Goal: Task Accomplishment & Management: Complete application form

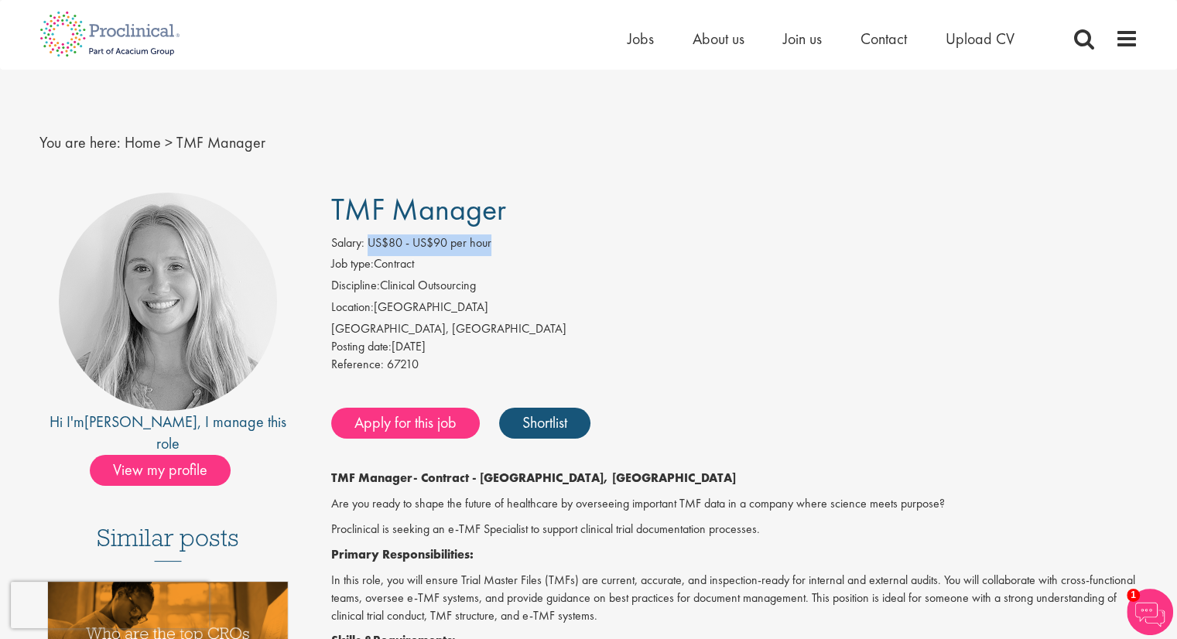
drag, startPoint x: 500, startPoint y: 241, endPoint x: 371, endPoint y: 241, distance: 128.5
click at [371, 241] on div "Salary: US$80 - US$90 per hour" at bounding box center [734, 245] width 807 height 22
copy span "US$80 - US$90 per hour"
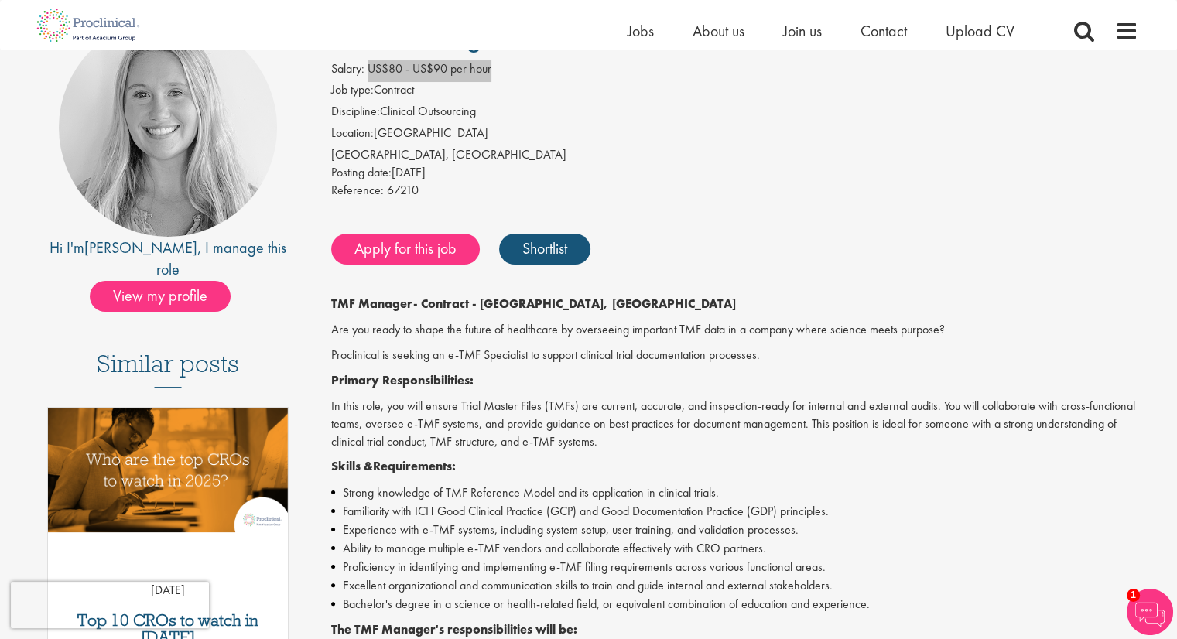
scroll to position [77, 0]
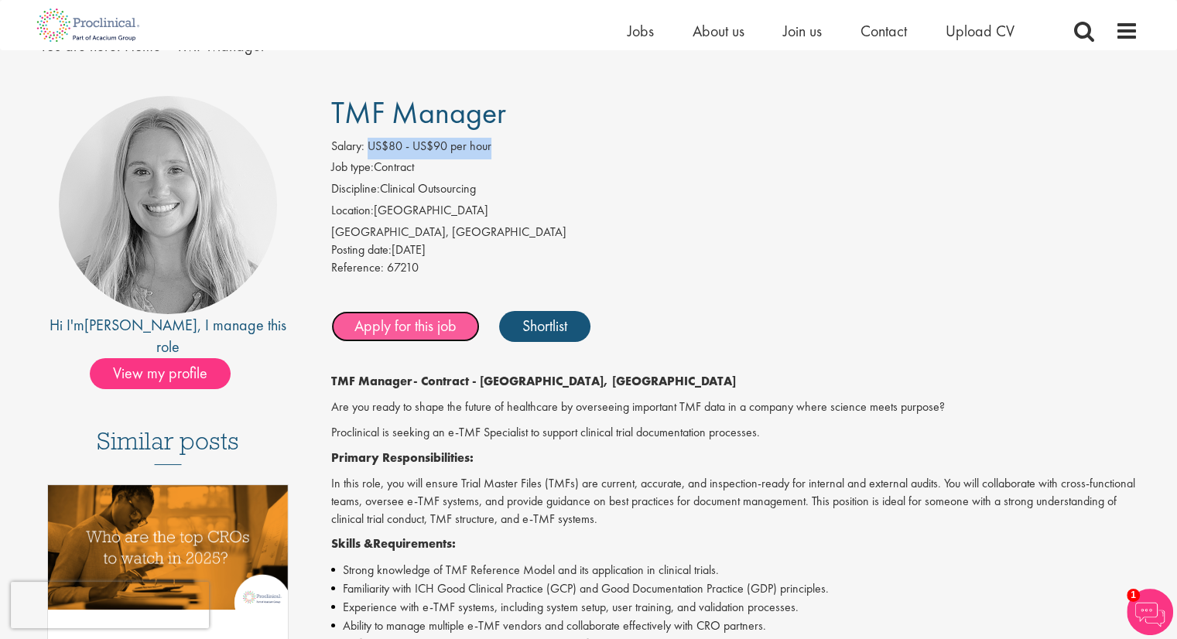
click at [423, 323] on link "Apply for this job" at bounding box center [405, 326] width 149 height 31
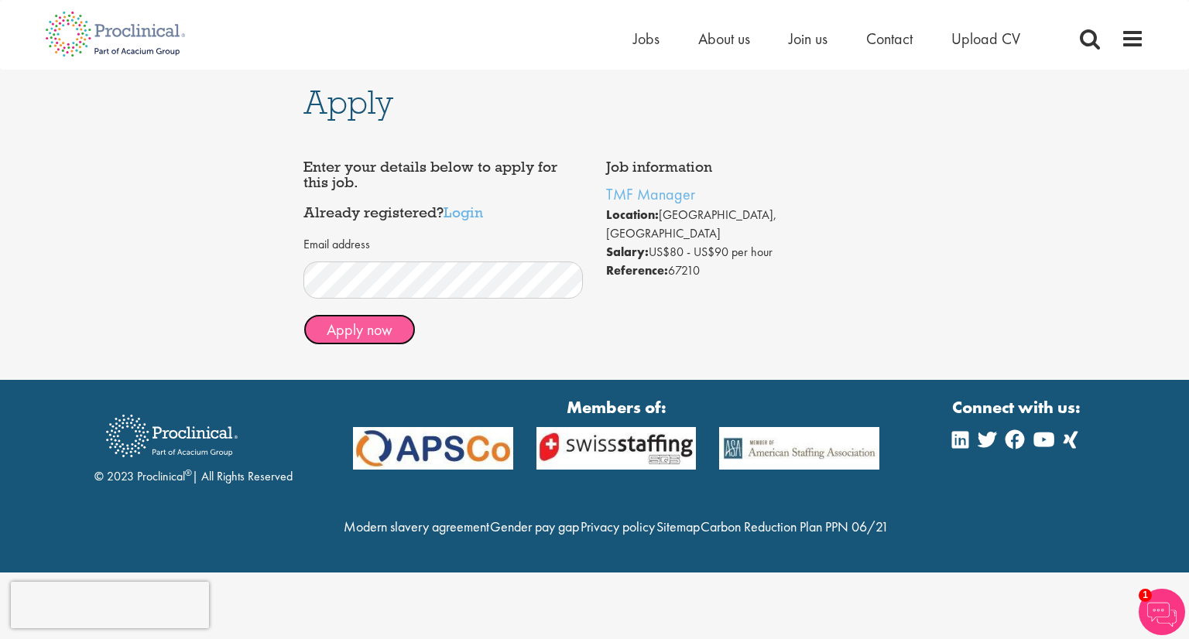
click at [337, 329] on button "Apply now" at bounding box center [359, 329] width 112 height 31
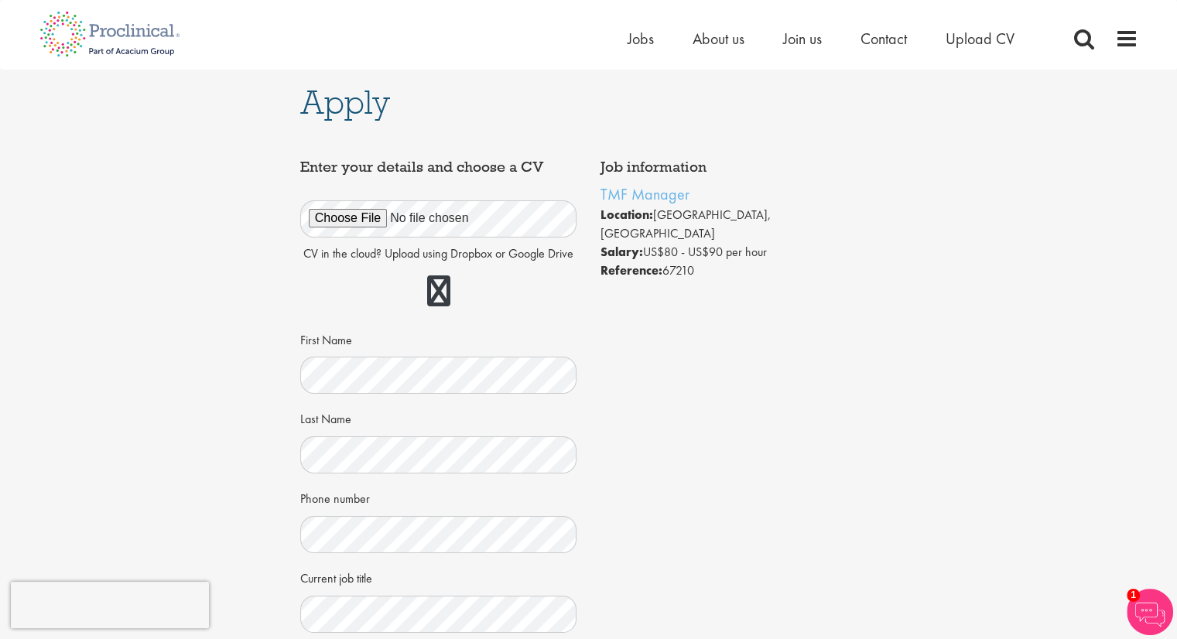
click at [663, 412] on div "Job information TMF Manager Location: Cambridge, USA Salary: US$80 - US$90 per …" at bounding box center [589, 519] width 601 height 734
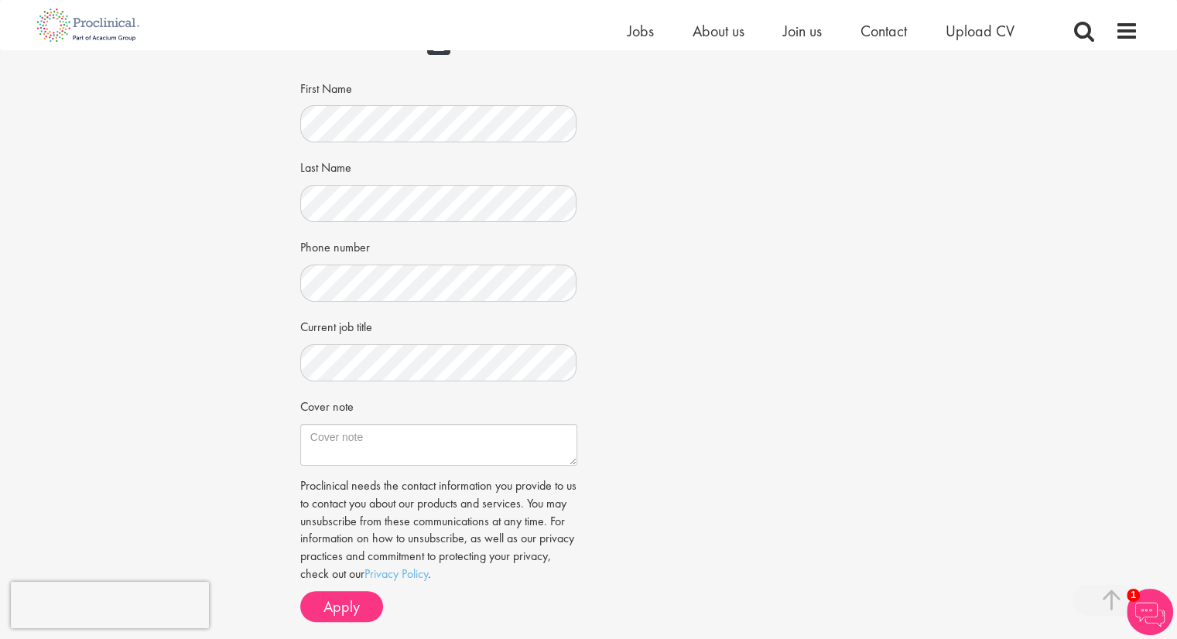
scroll to position [310, 0]
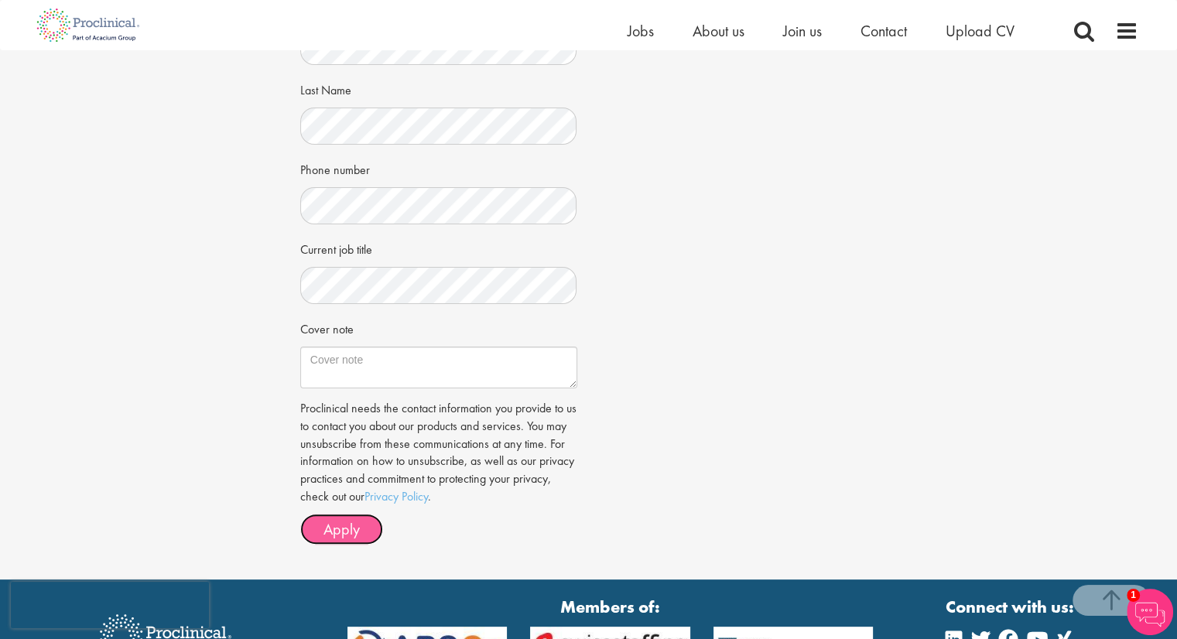
click at [356, 525] on span "Apply" at bounding box center [341, 529] width 36 height 20
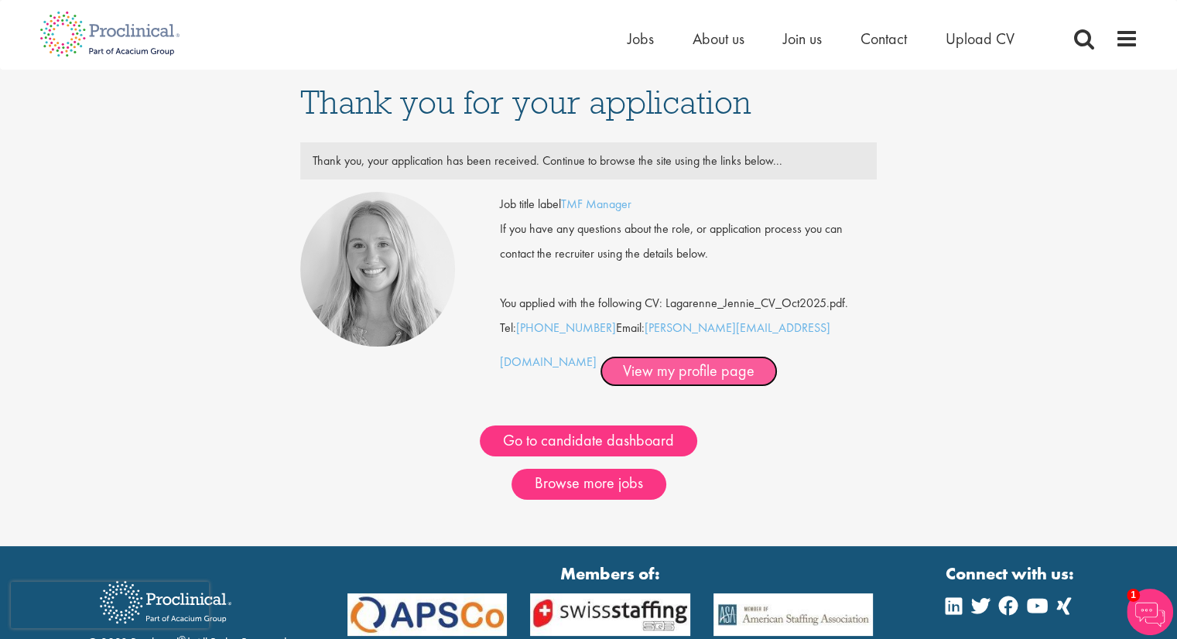
click at [620, 380] on link "View my profile page" at bounding box center [689, 371] width 178 height 31
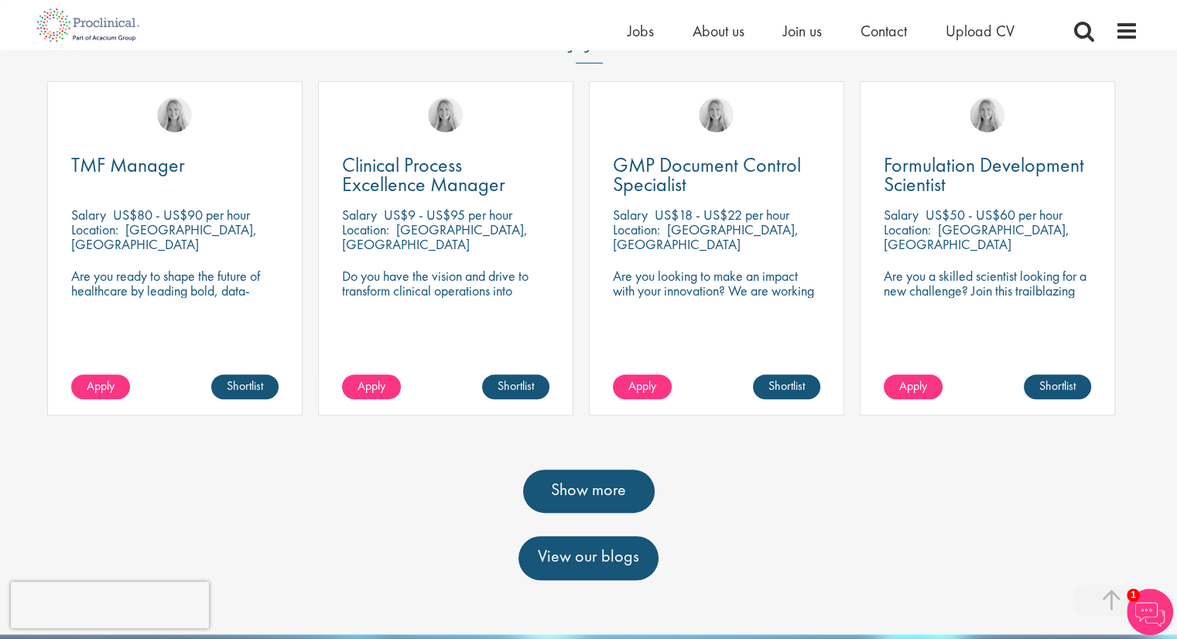
scroll to position [619, 0]
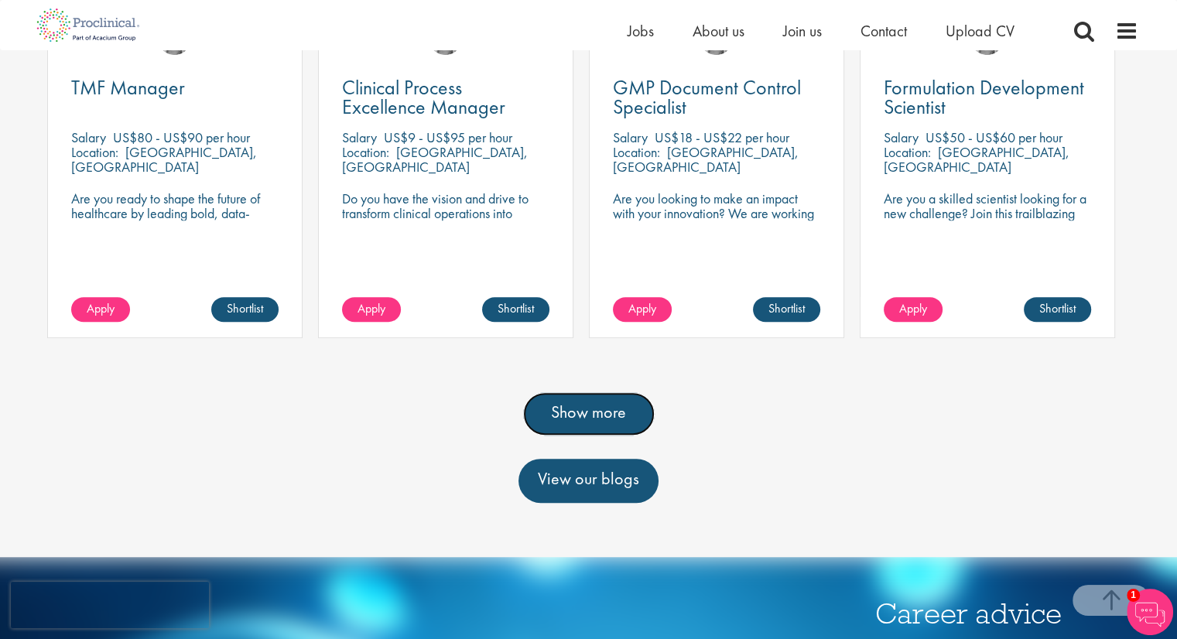
click at [580, 392] on link "Show more" at bounding box center [589, 413] width 132 height 43
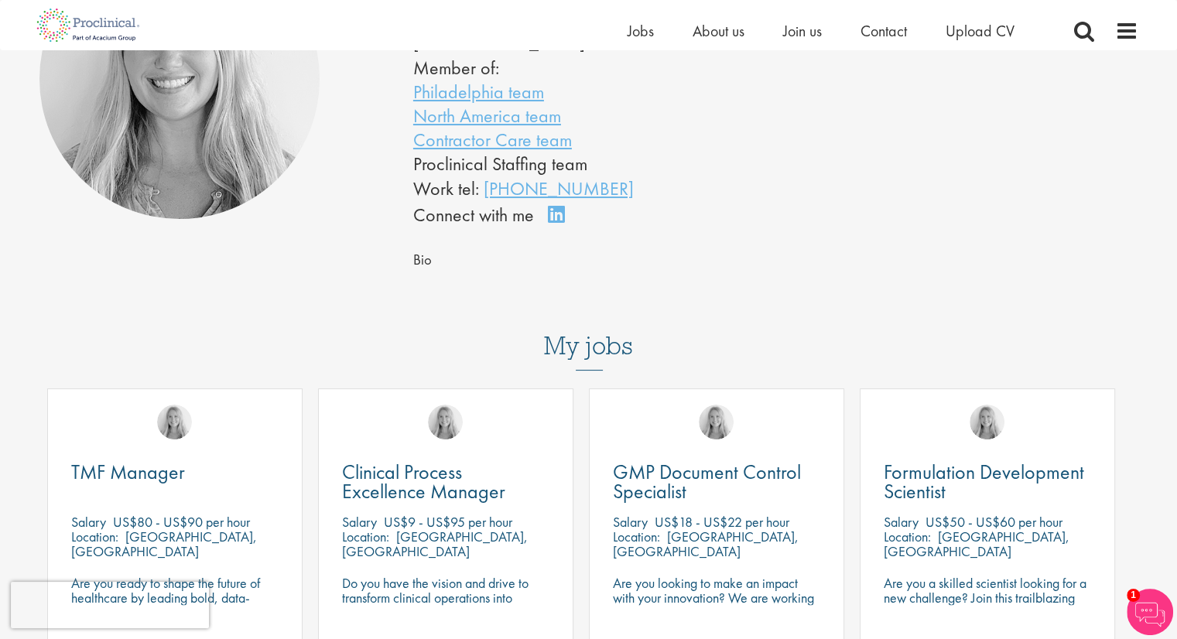
scroll to position [77, 0]
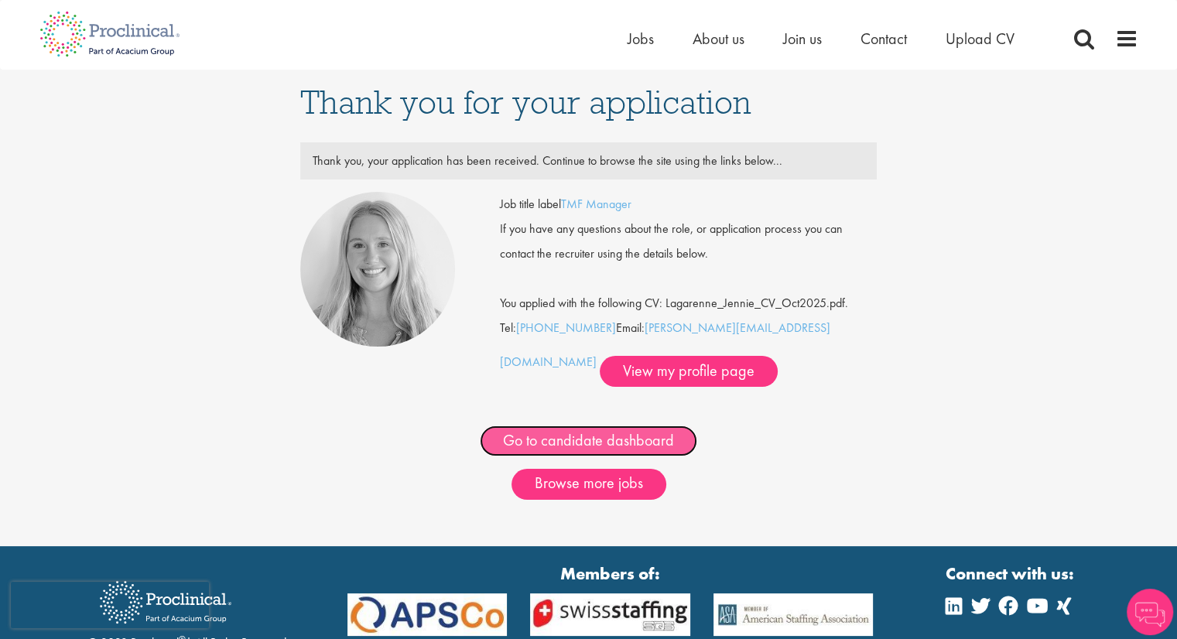
click at [585, 436] on link "Go to candidate dashboard" at bounding box center [588, 441] width 217 height 31
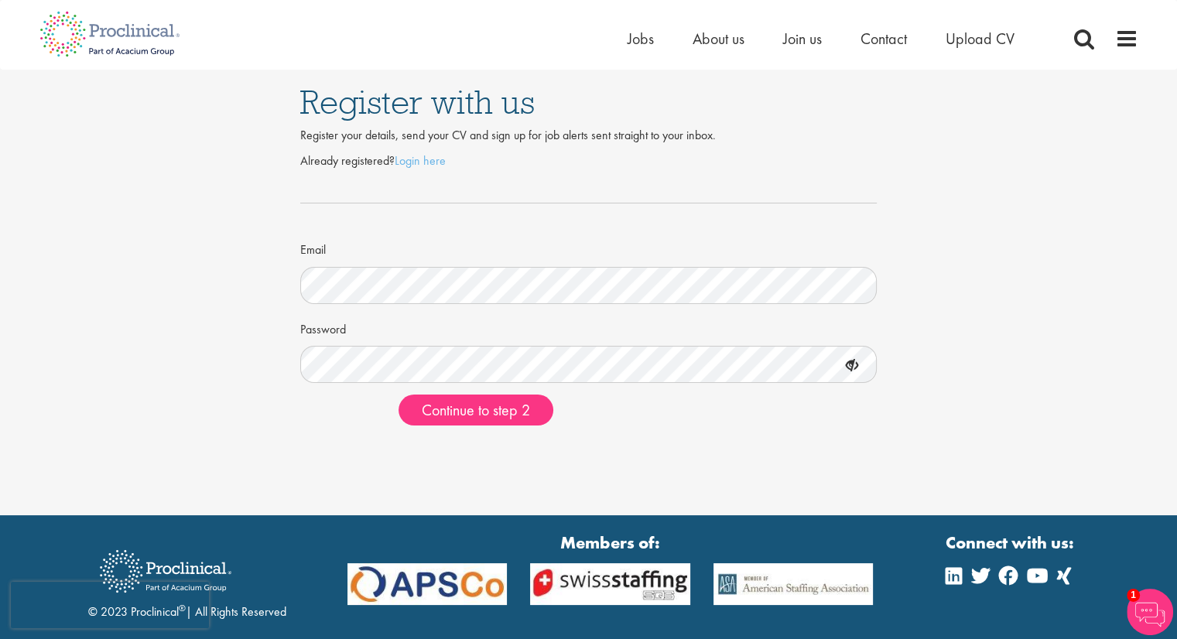
click at [263, 432] on div "Register with us Register your details, send your CV and sign up for job alerts…" at bounding box center [588, 254] width 1200 height 368
click at [444, 415] on span "Continue to step 2" at bounding box center [476, 410] width 108 height 20
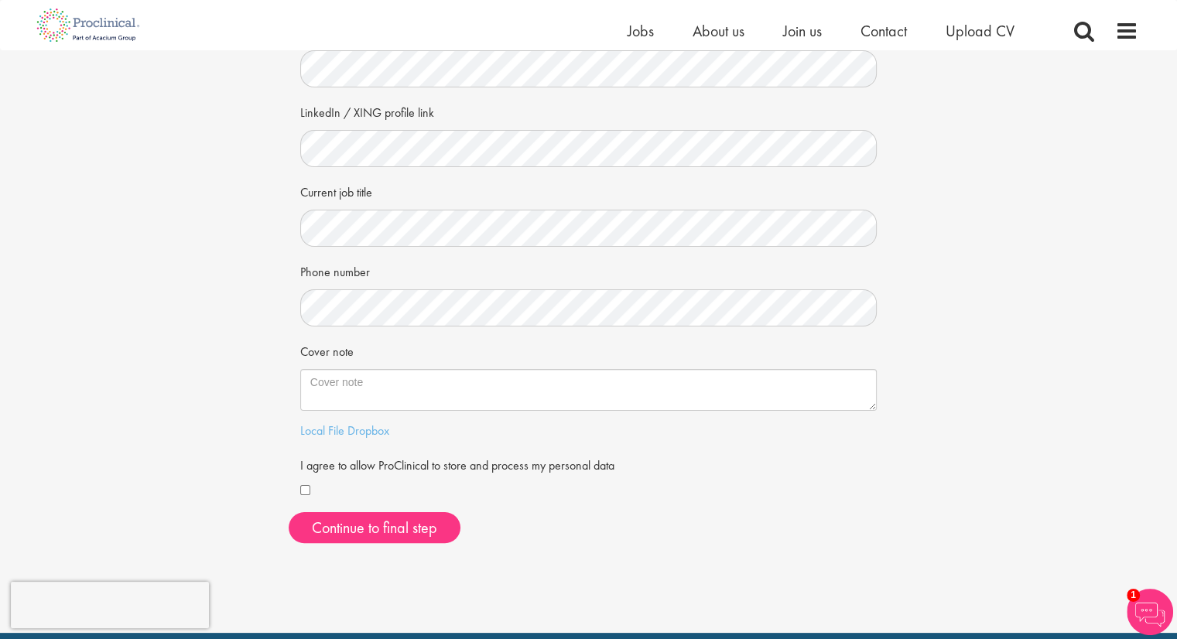
scroll to position [204, 0]
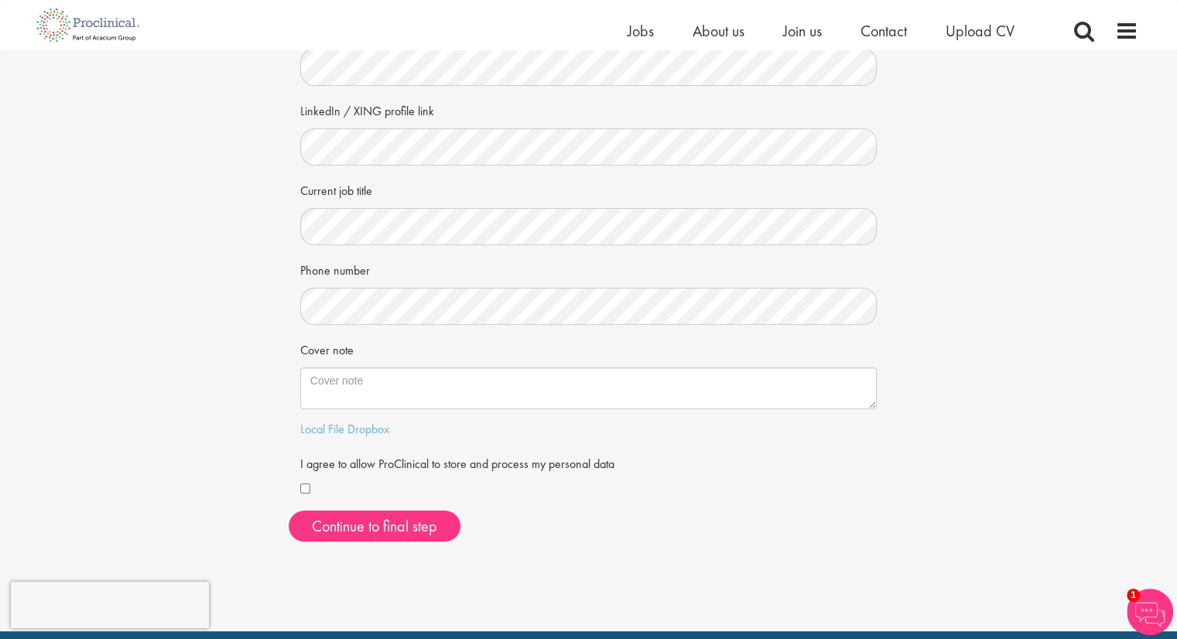
click at [307, 481] on div at bounding box center [588, 490] width 577 height 19
click at [366, 523] on button "Continue to final step" at bounding box center [375, 526] width 172 height 31
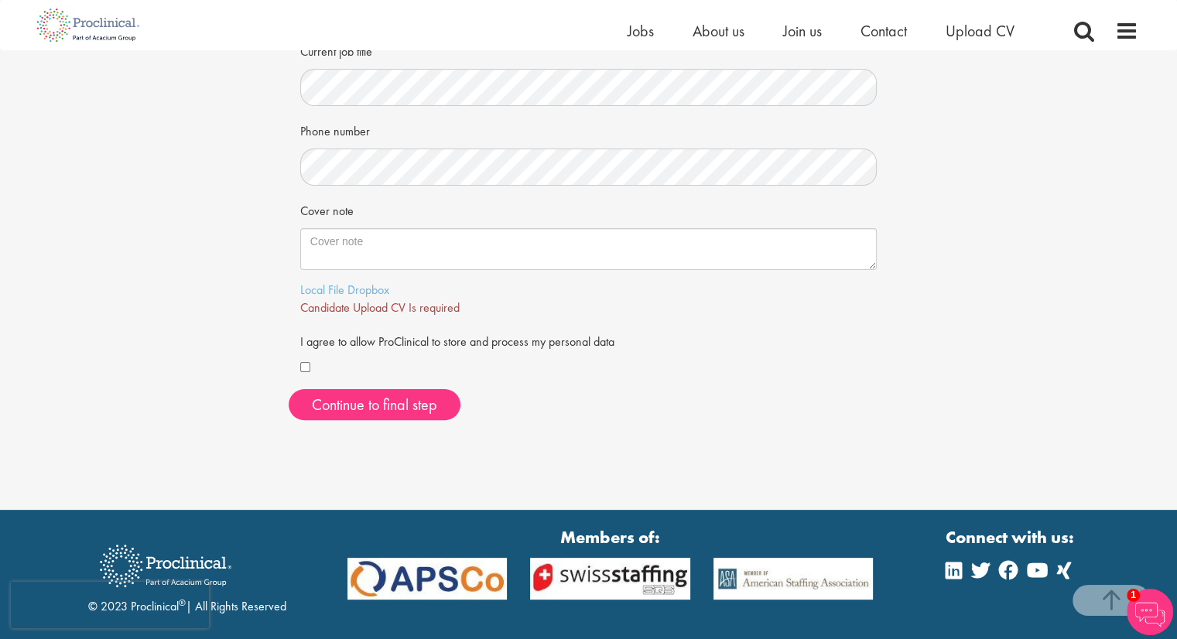
scroll to position [0, 0]
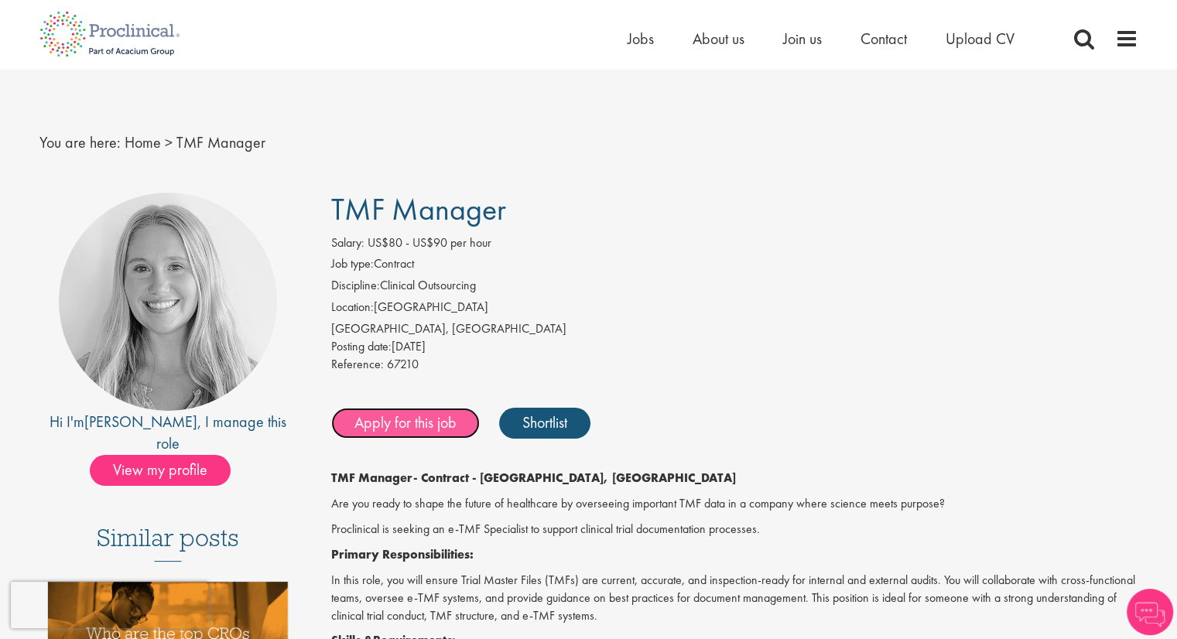
click at [409, 419] on link "Apply for this job" at bounding box center [405, 423] width 149 height 31
